Goal: Information Seeking & Learning: Learn about a topic

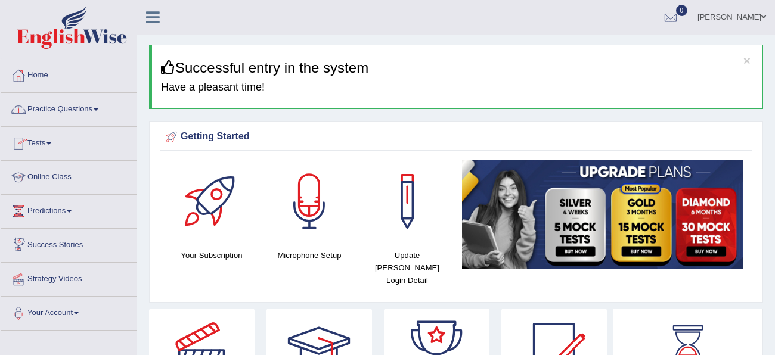
click at [72, 176] on link "Online Class" at bounding box center [69, 176] width 136 height 30
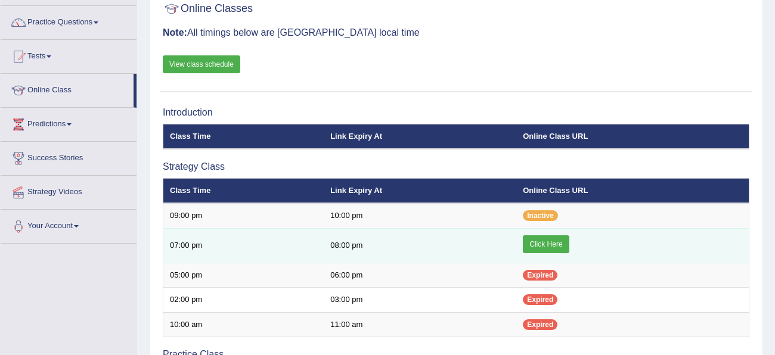
click at [542, 244] on link "Click Here" at bounding box center [546, 244] width 46 height 18
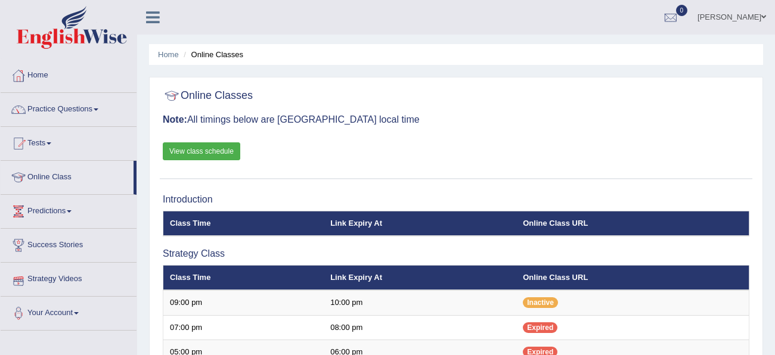
click at [71, 276] on link "Strategy Videos" at bounding box center [69, 278] width 136 height 30
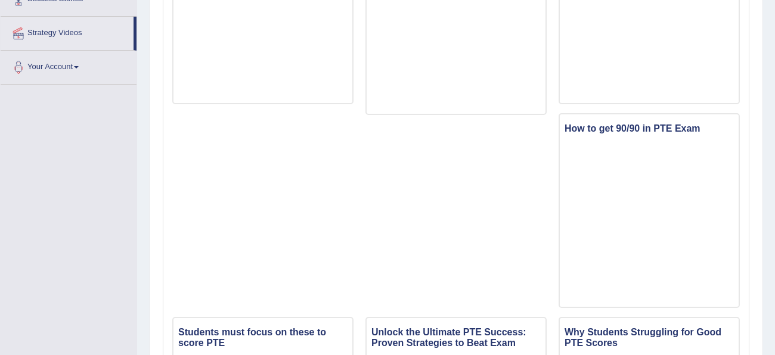
scroll to position [248, 0]
